Goal: Complete application form

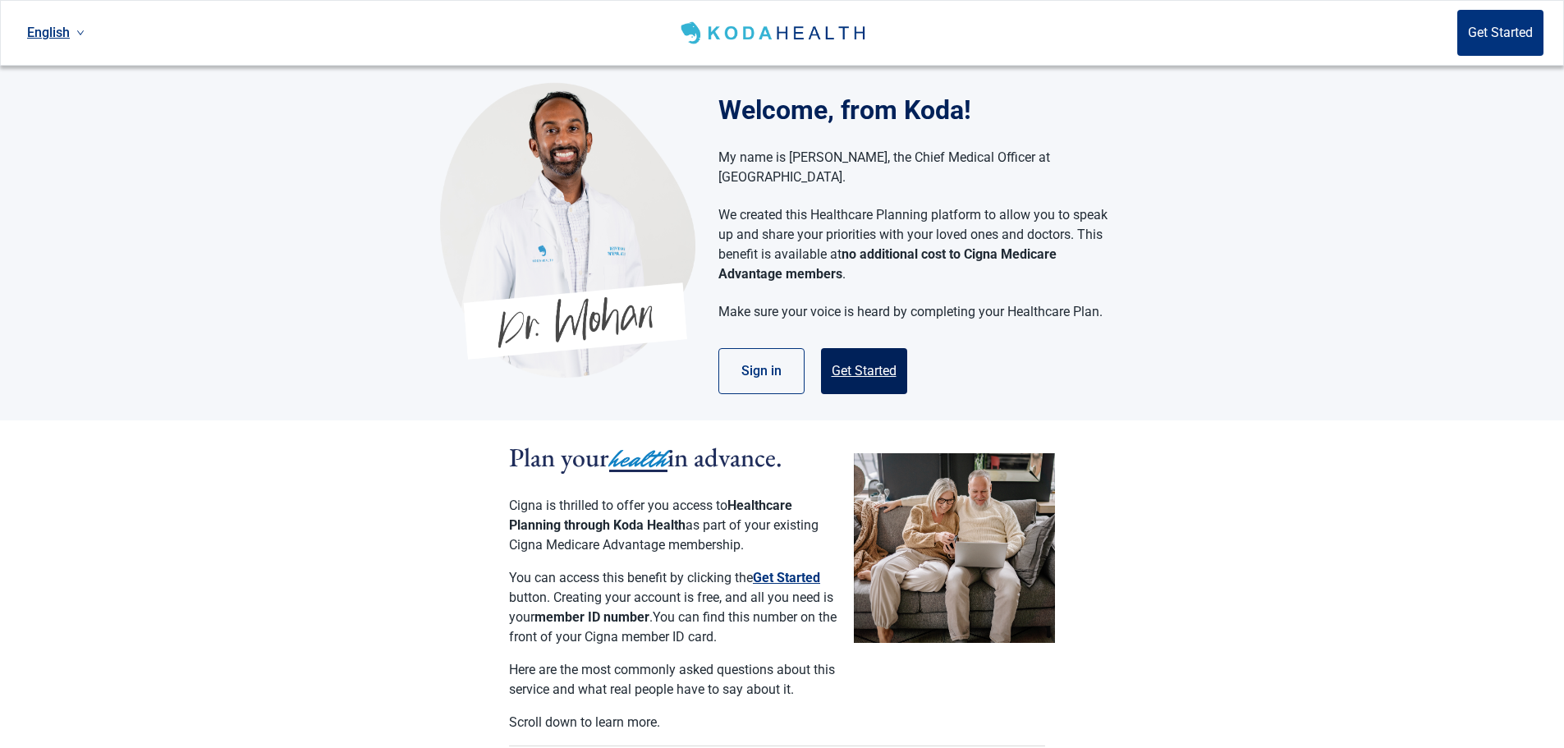
click at [879, 348] on button "Get Started" at bounding box center [864, 371] width 86 height 46
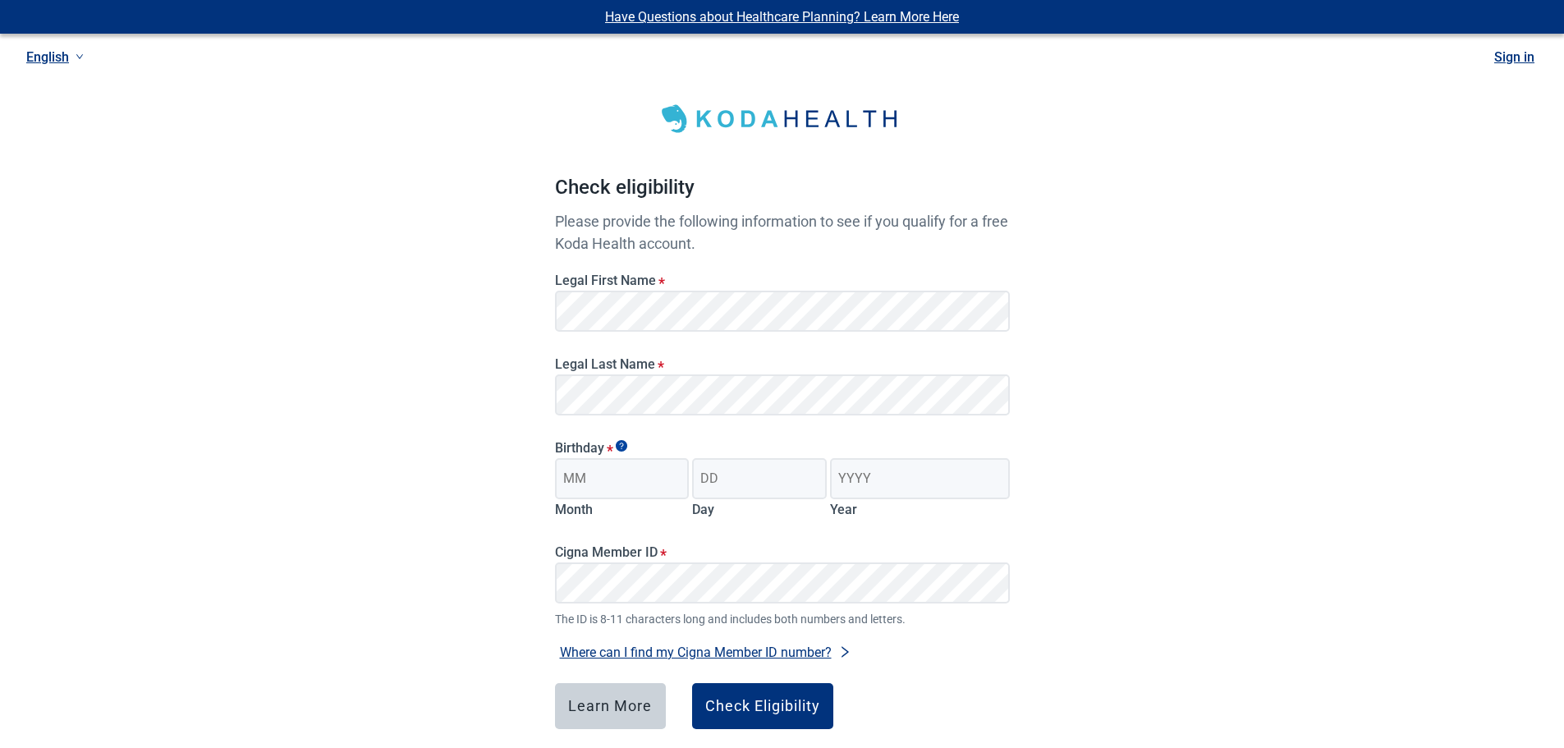
scroll to position [81, 0]
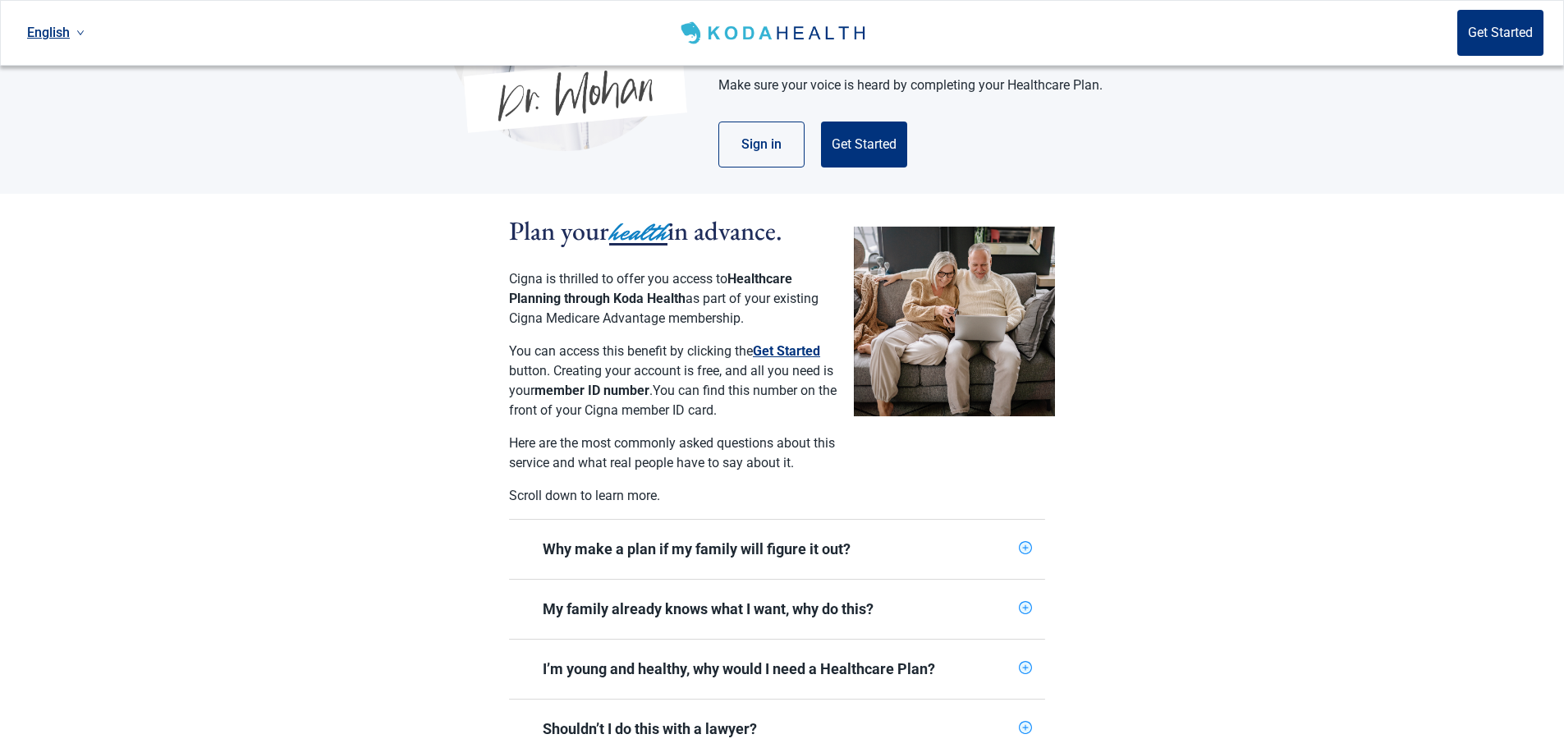
scroll to position [328, 0]
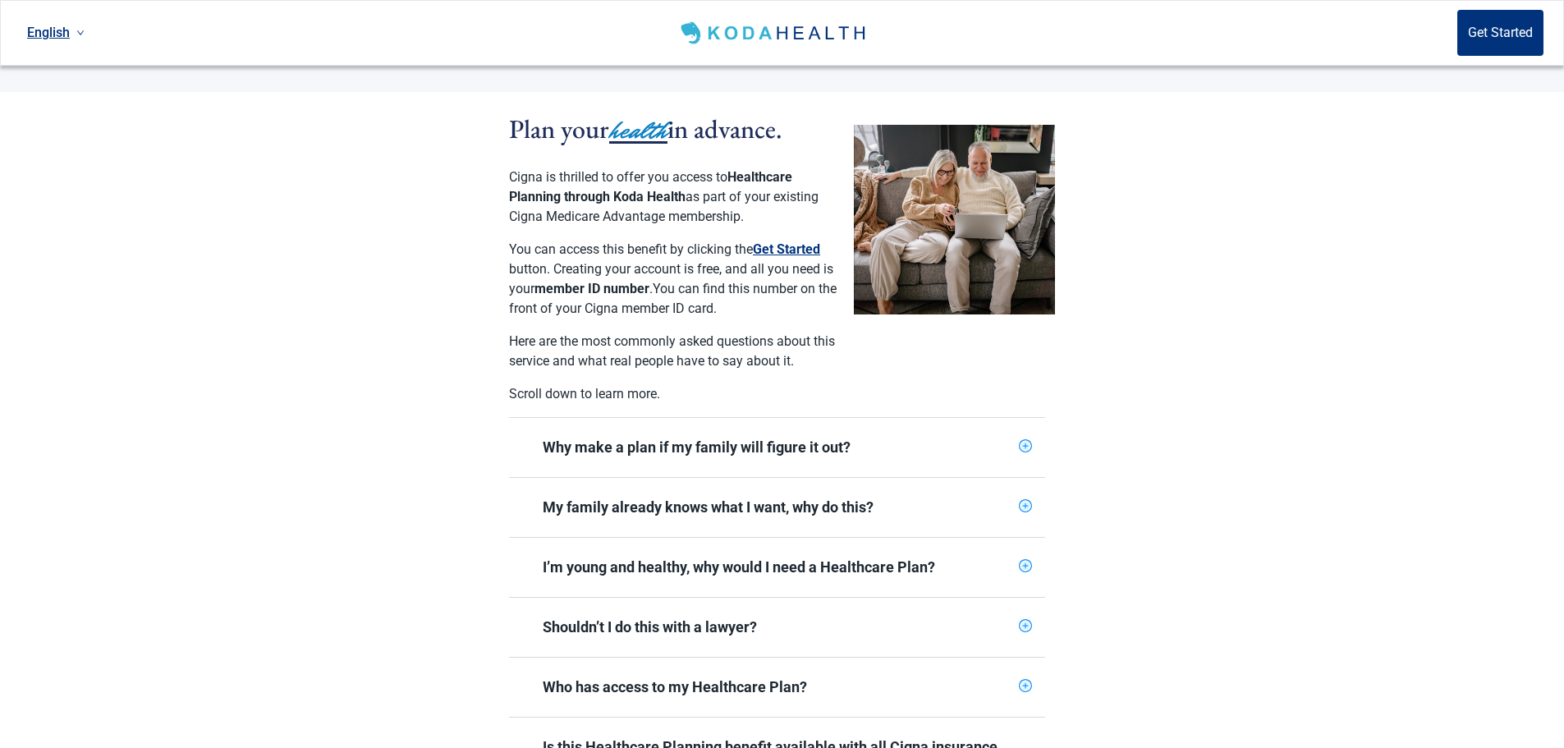
click at [1025, 503] on icon "plus-circle" at bounding box center [1026, 506] width 6 height 6
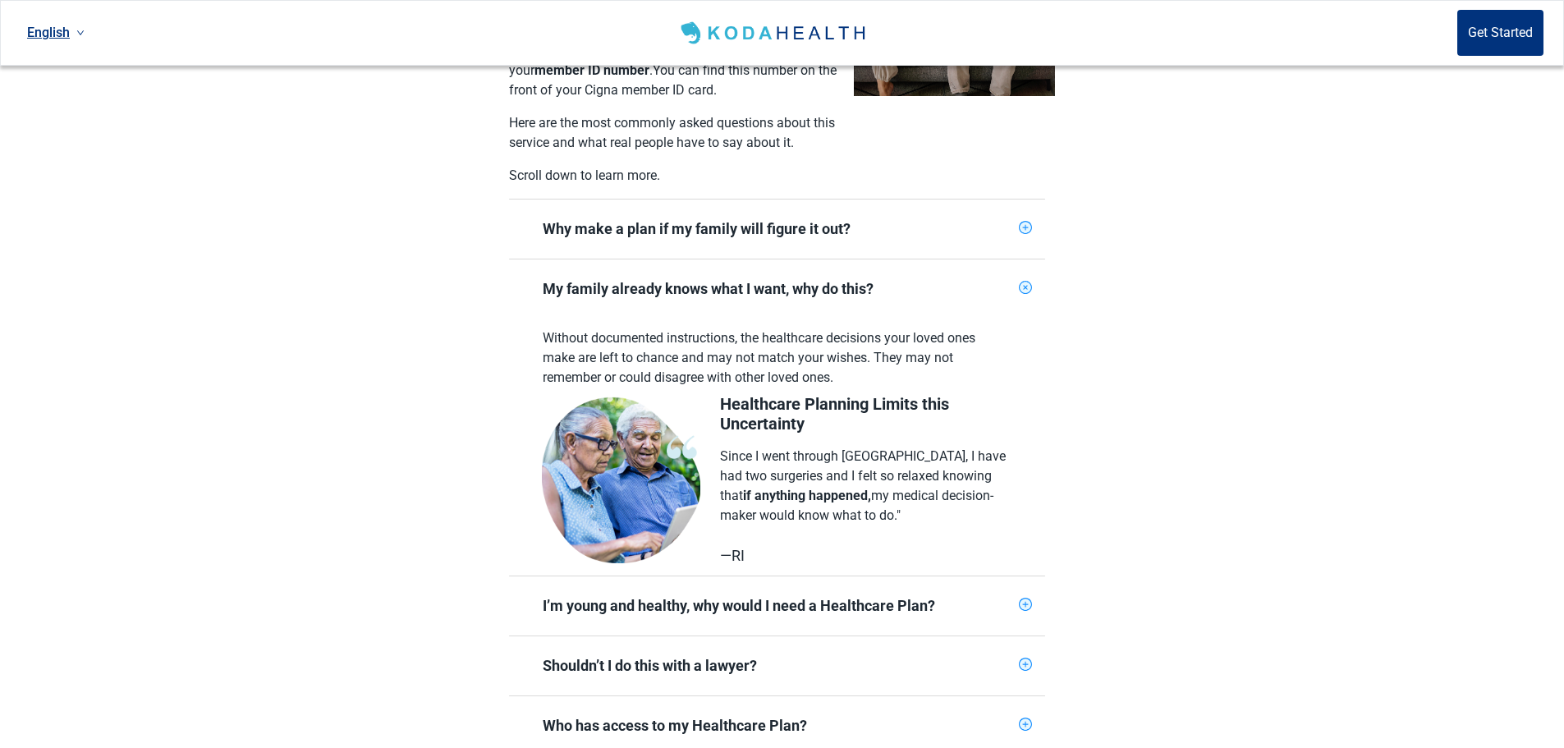
scroll to position [575, 0]
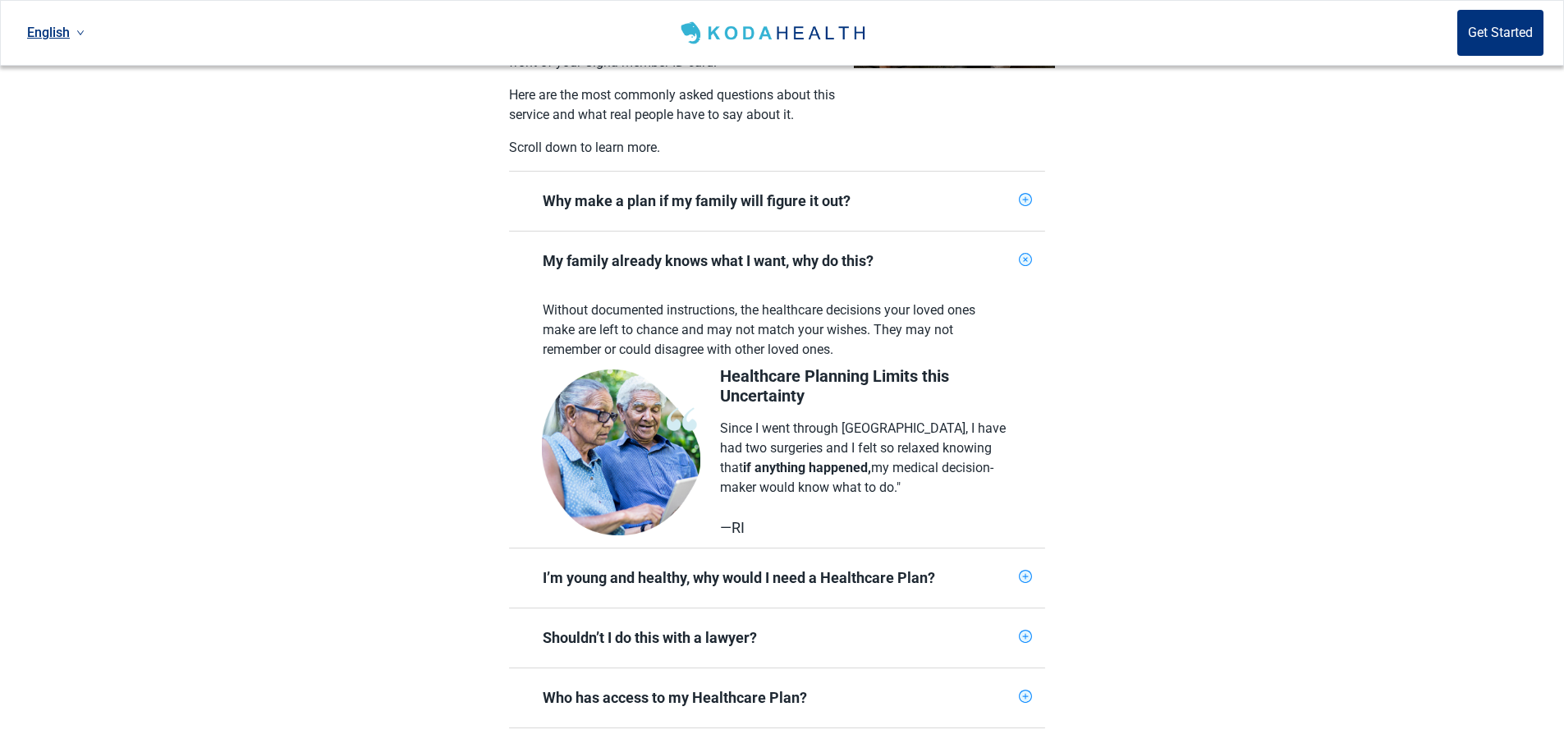
click at [1028, 252] on icon "plus-circle" at bounding box center [1026, 260] width 16 height 16
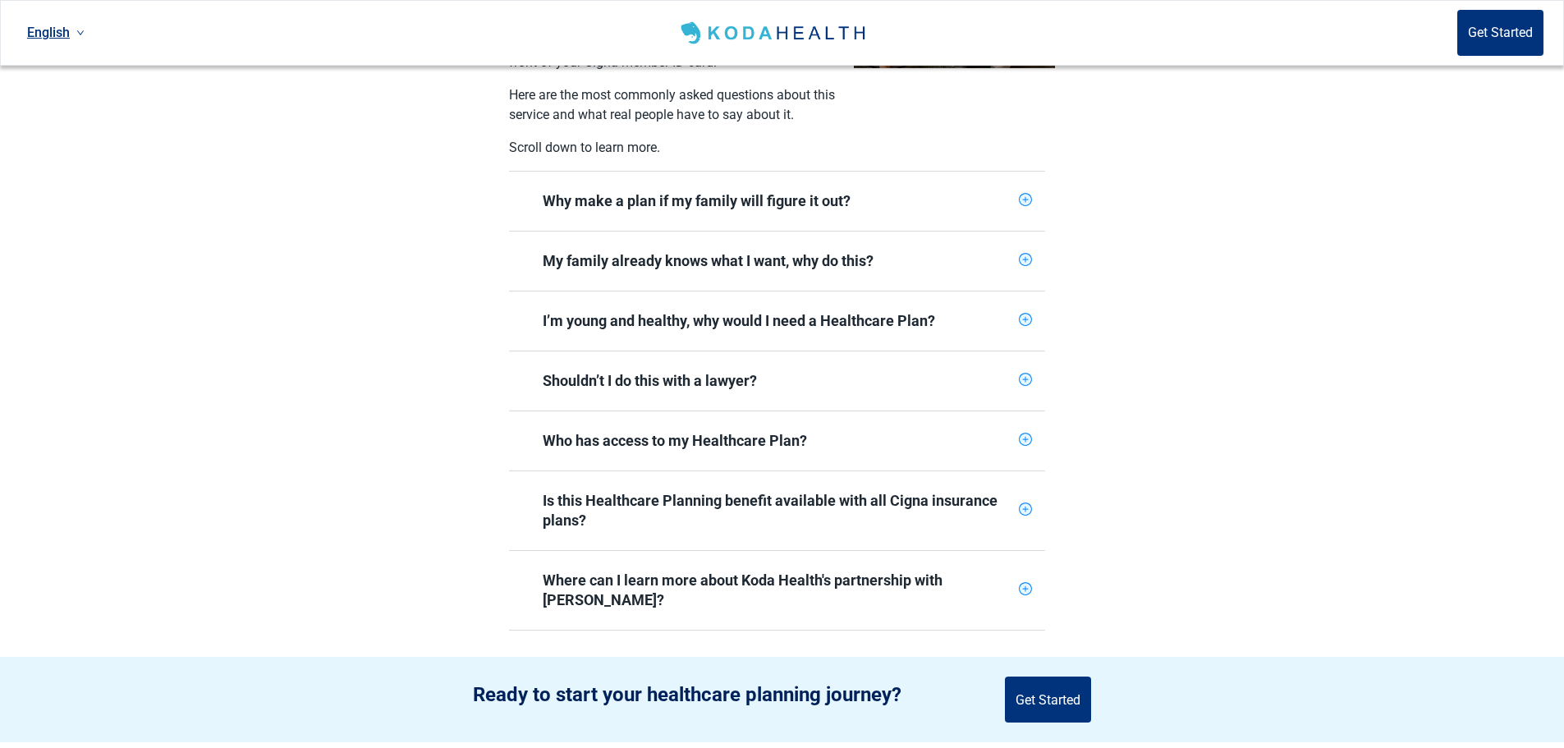
click at [1020, 373] on icon "plus-circle" at bounding box center [1025, 379] width 13 height 13
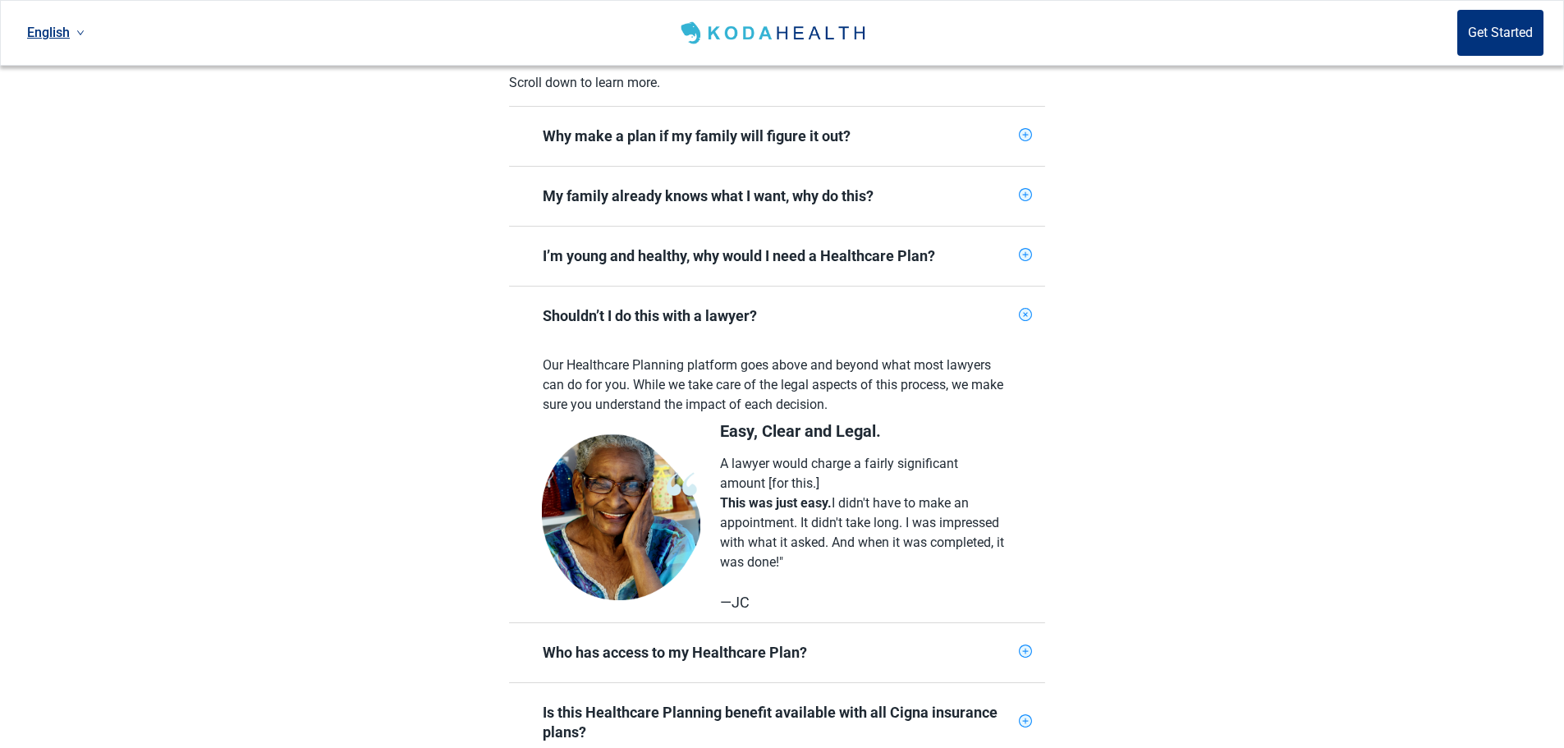
scroll to position [739, 0]
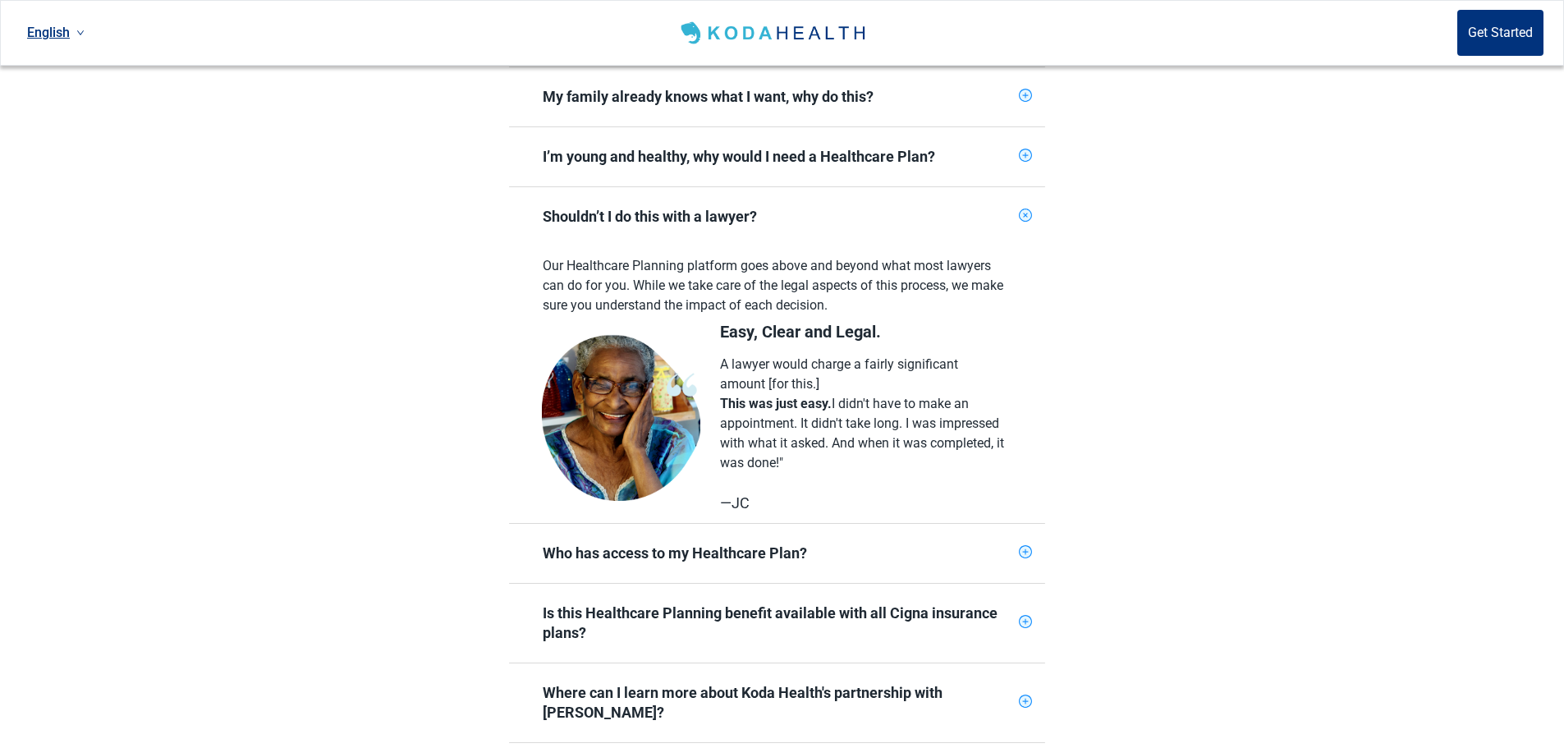
click at [1028, 208] on icon "plus-circle" at bounding box center [1026, 216] width 16 height 16
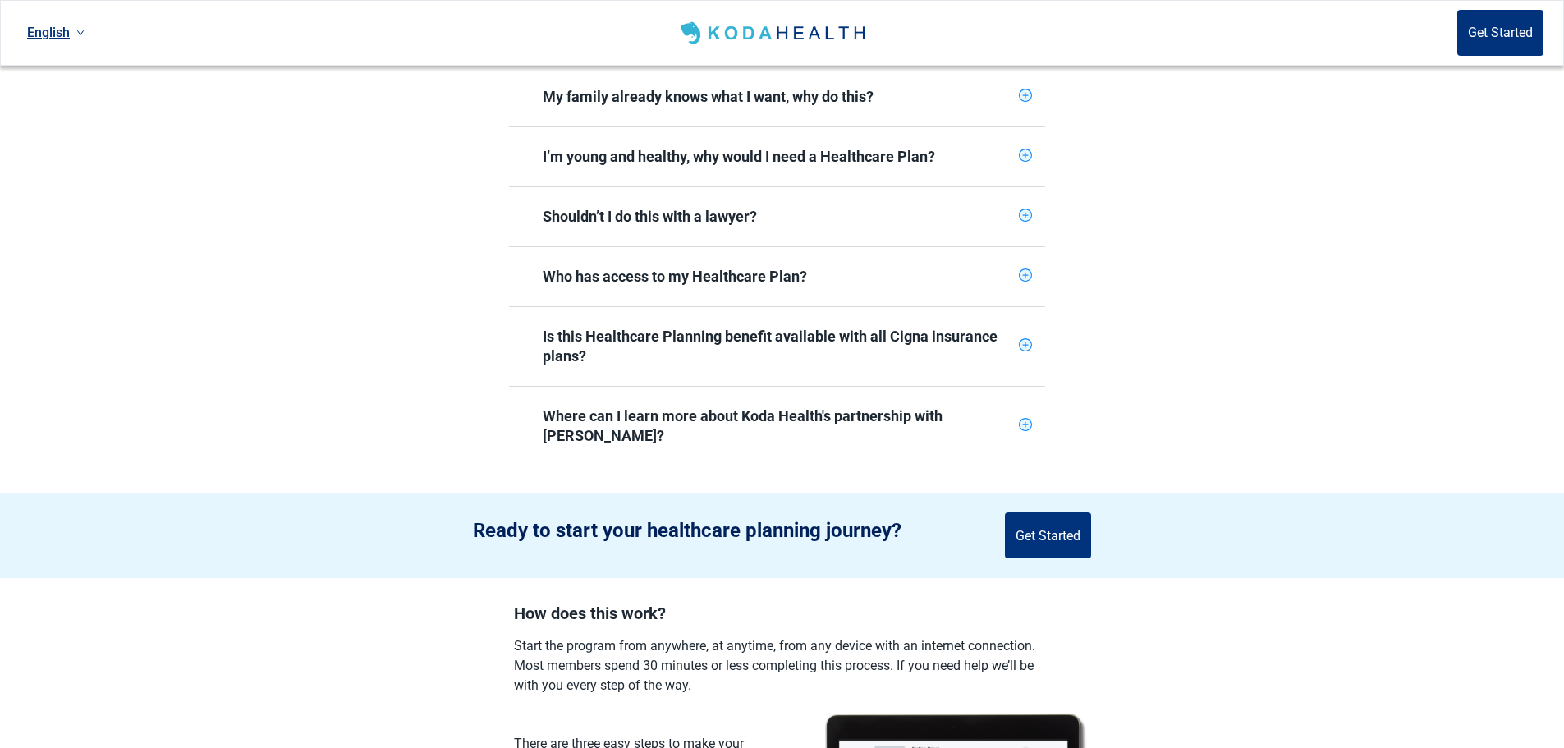
click at [1027, 270] on icon "plus-circle" at bounding box center [1025, 275] width 11 height 11
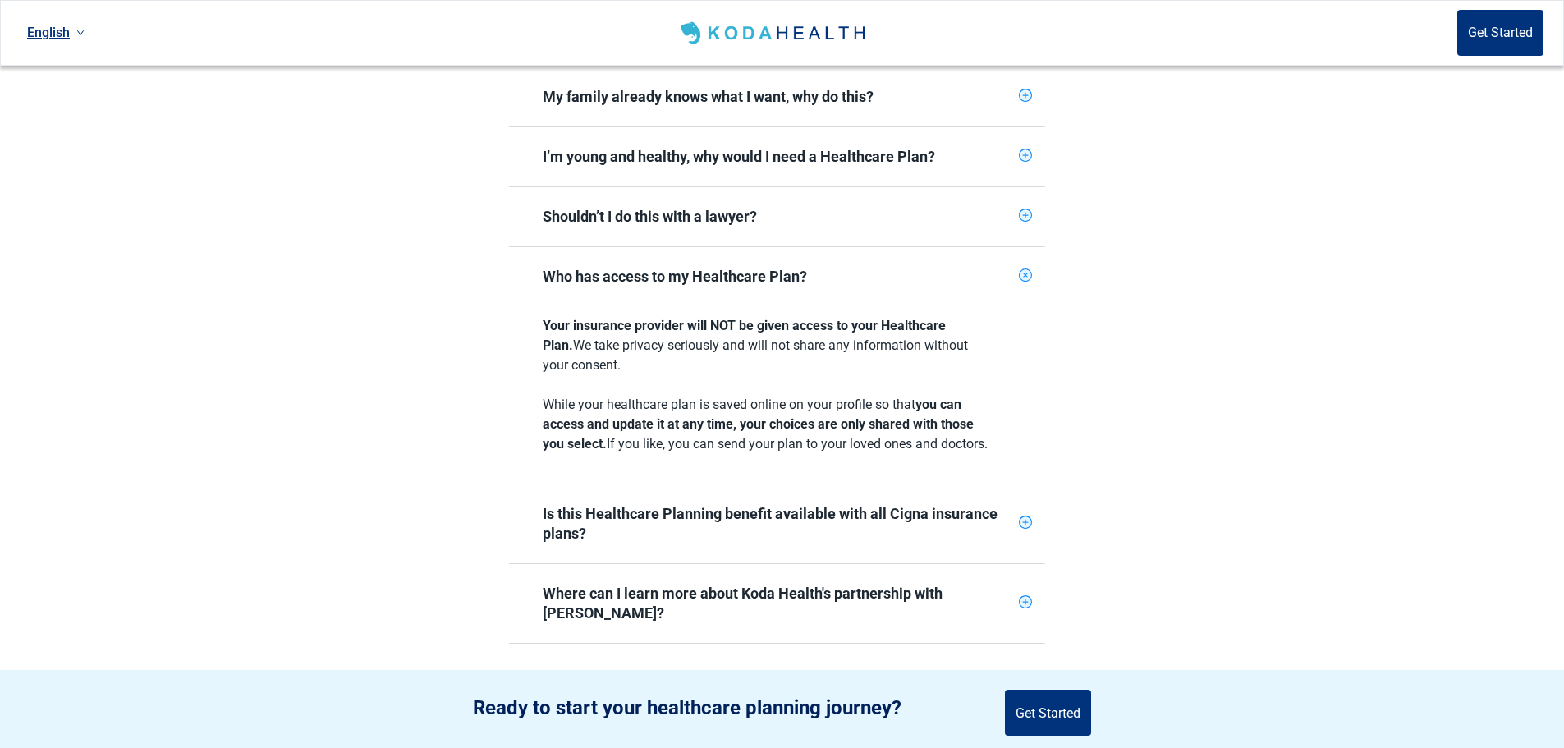
click at [1023, 266] on icon "plus-circle" at bounding box center [1025, 275] width 19 height 19
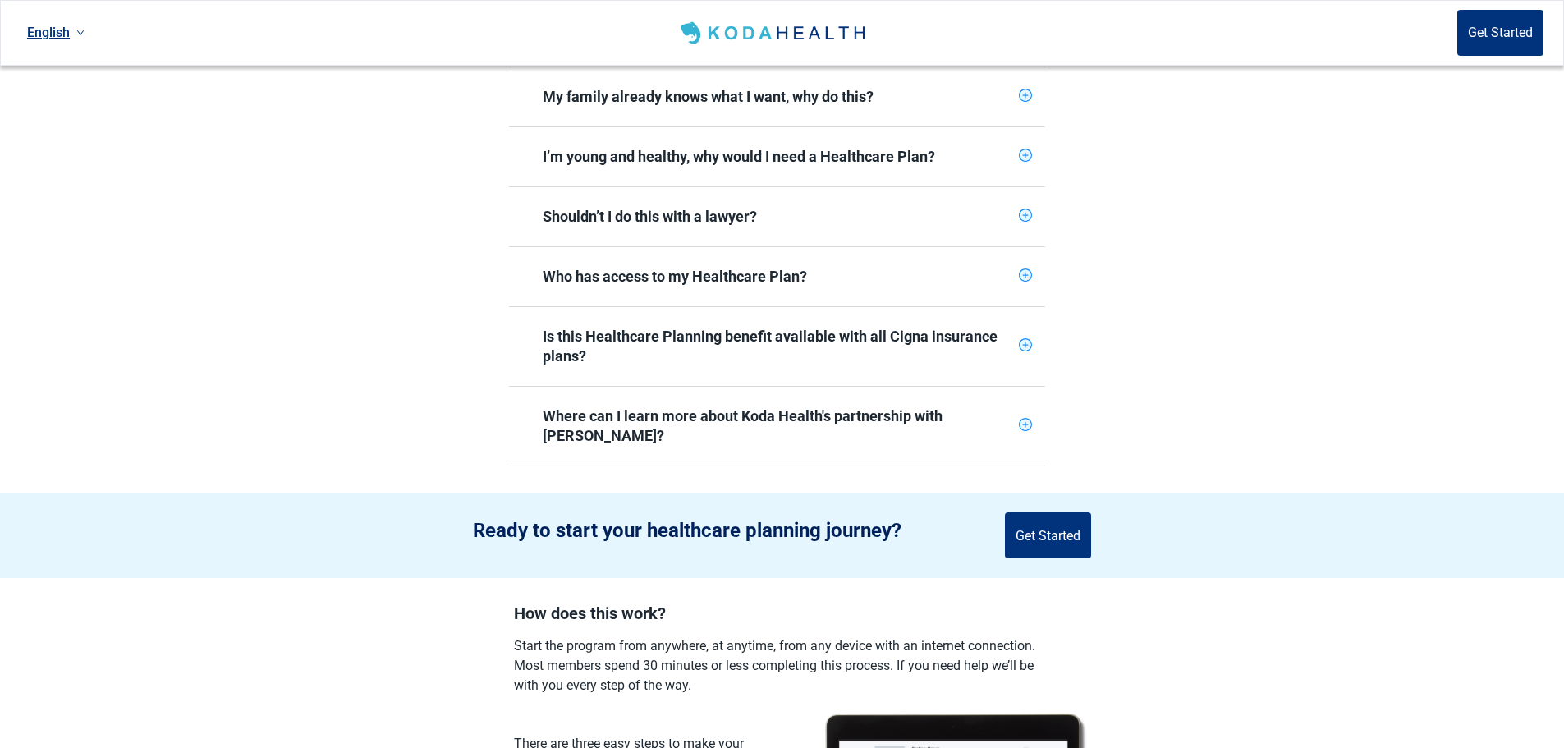
click at [1025, 342] on icon "plus-circle" at bounding box center [1026, 345] width 6 height 6
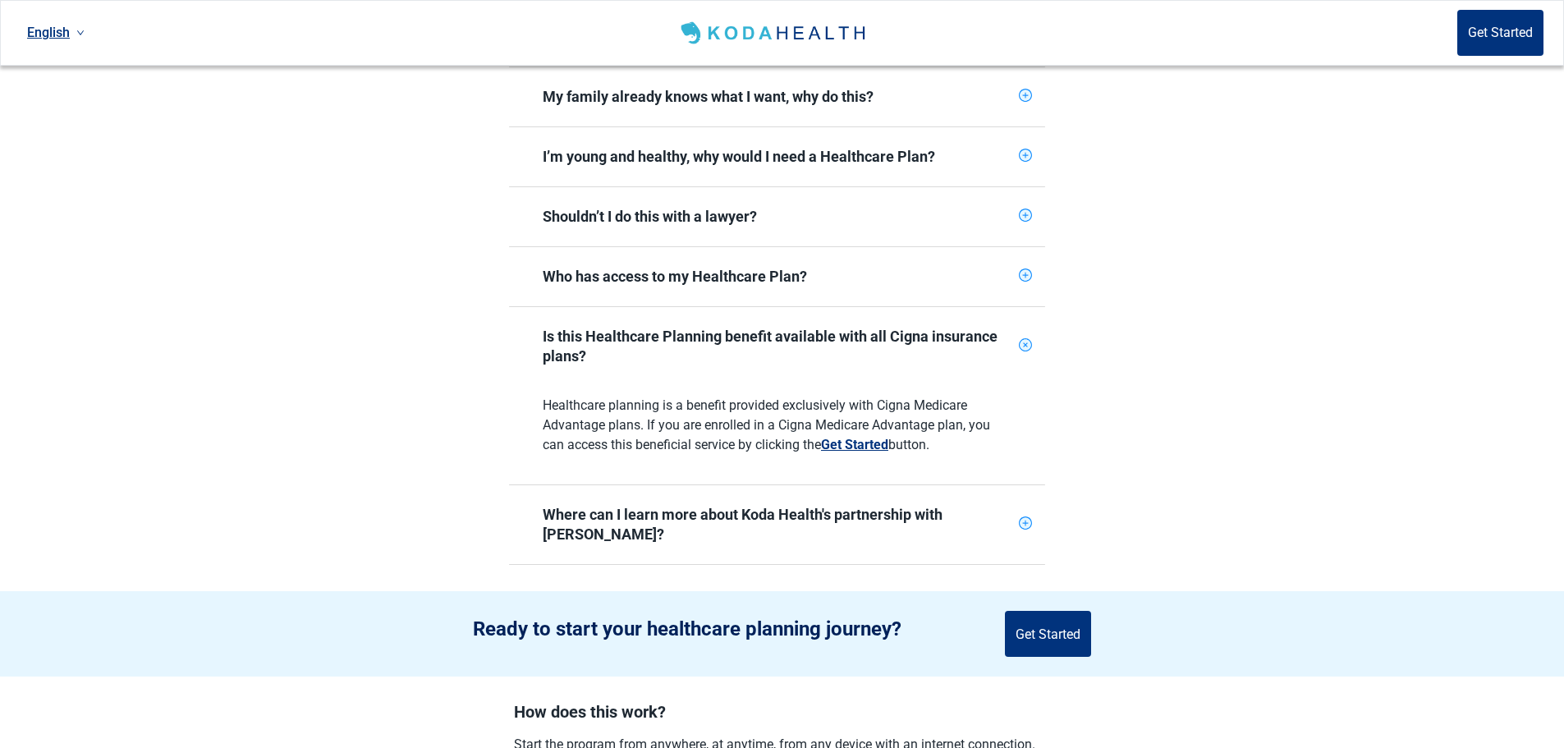
click at [1028, 337] on icon "plus-circle" at bounding box center [1026, 345] width 16 height 16
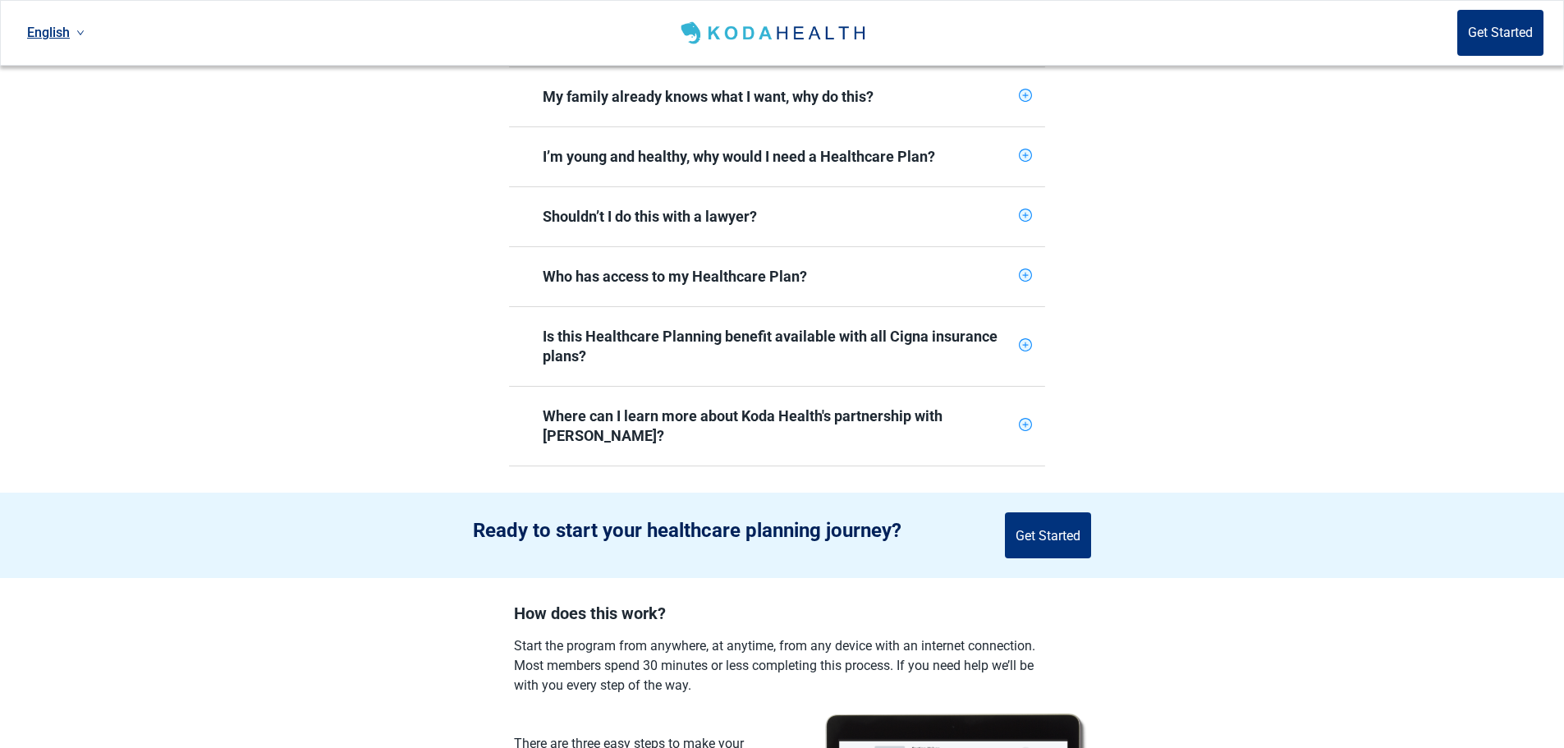
click at [1025, 422] on icon "plus-circle" at bounding box center [1026, 425] width 6 height 6
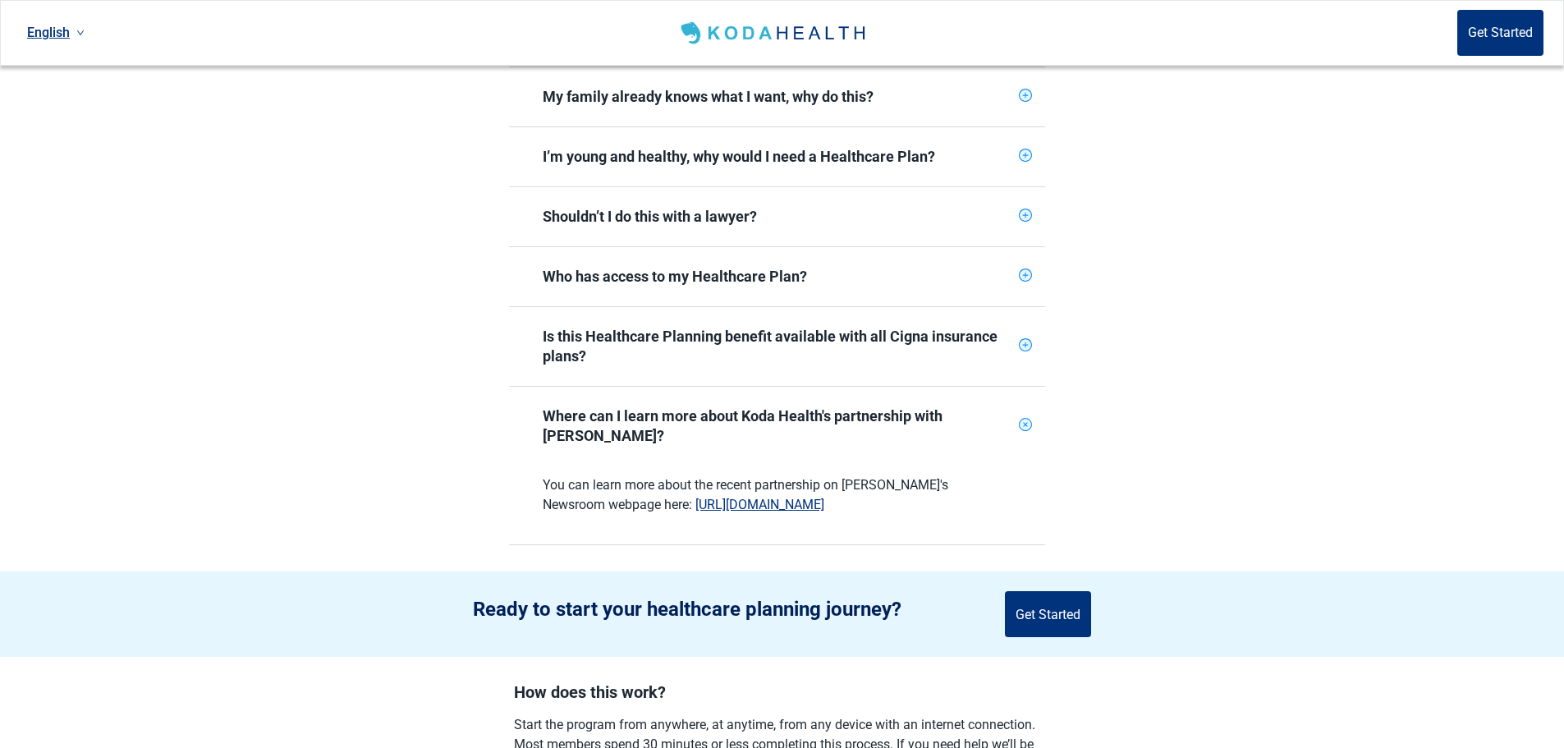
click at [1027, 421] on icon "plus-circle" at bounding box center [1025, 425] width 8 height 8
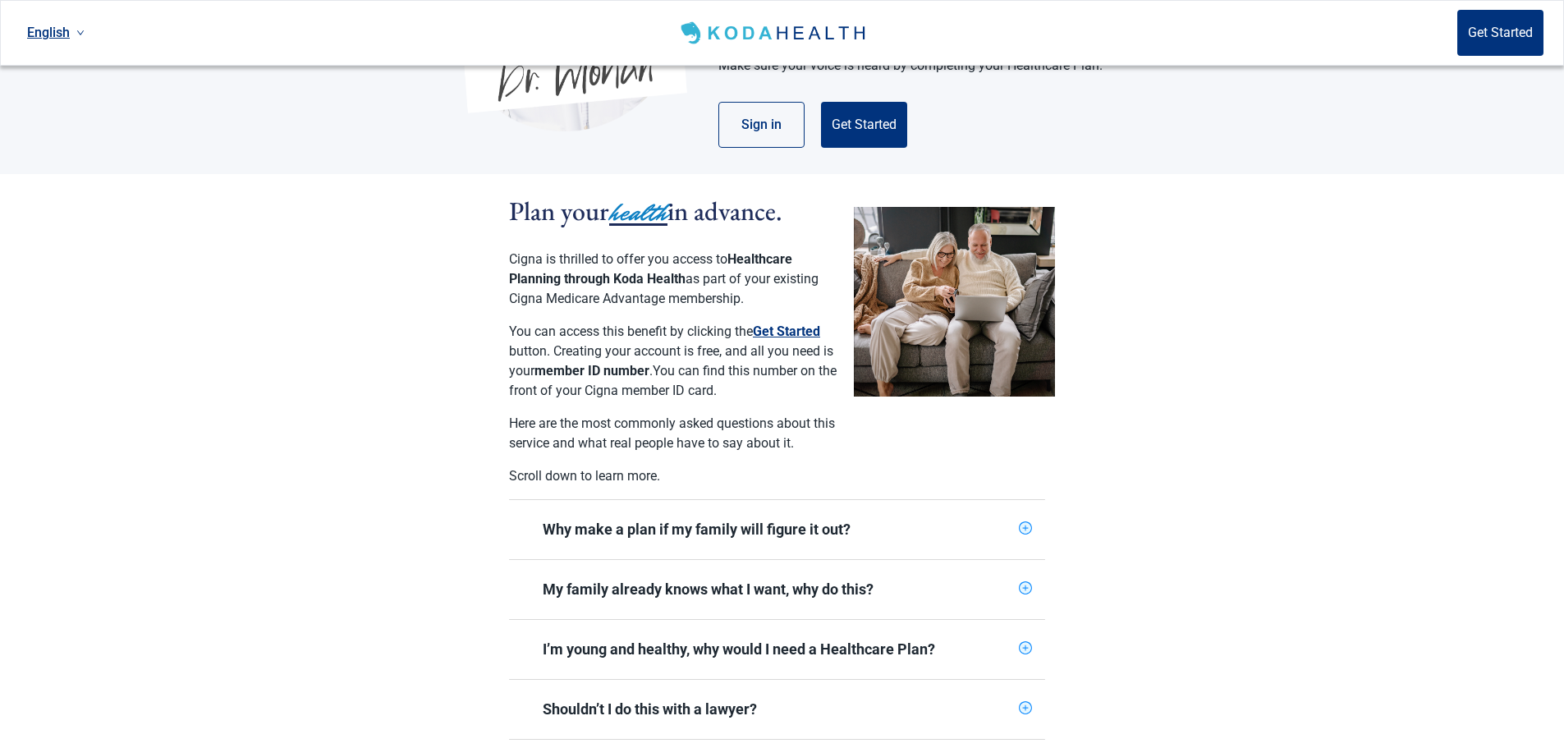
scroll to position [0, 0]
